Goal: Task Accomplishment & Management: Manage account settings

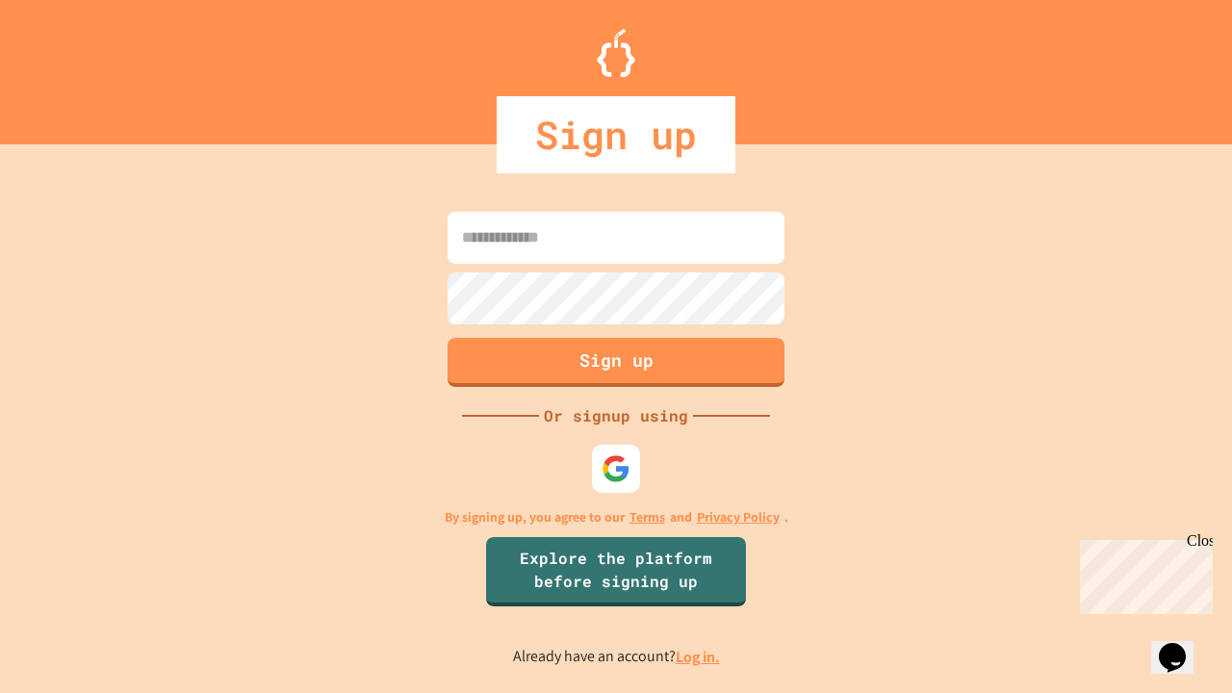
click at [699, 657] on link "Log in." at bounding box center [698, 657] width 44 height 20
